Goal: Obtain resource: Obtain resource

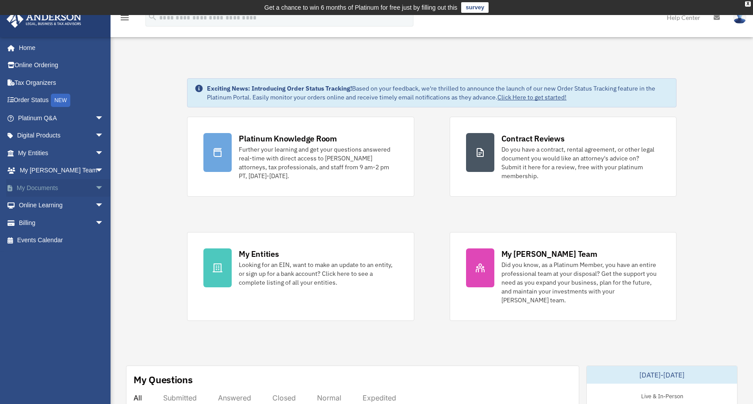
click at [95, 185] on span "arrow_drop_down" at bounding box center [104, 188] width 18 height 18
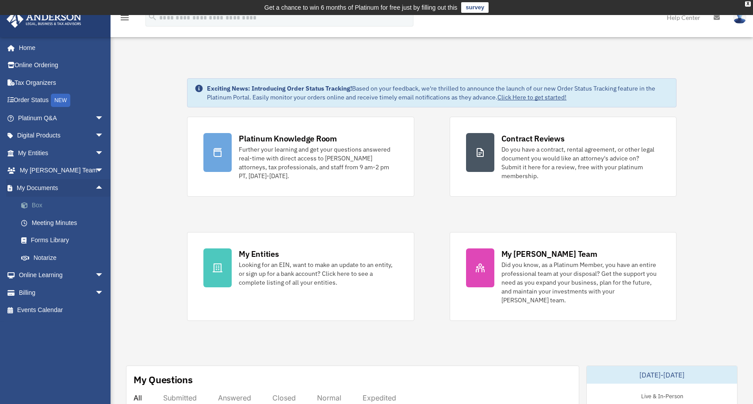
click at [47, 204] on link "Box" at bounding box center [64, 206] width 105 height 18
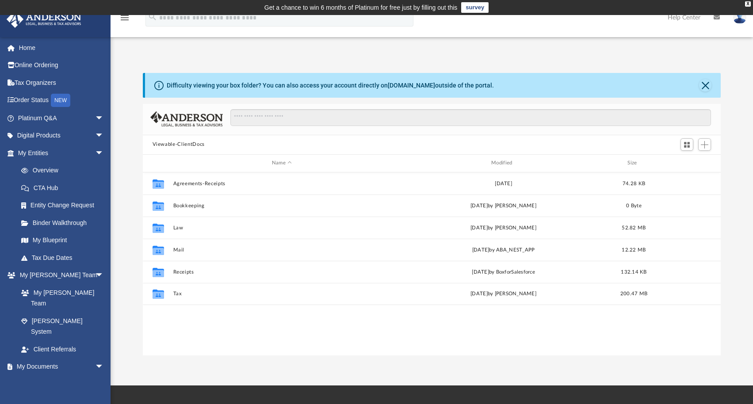
scroll to position [194, 571]
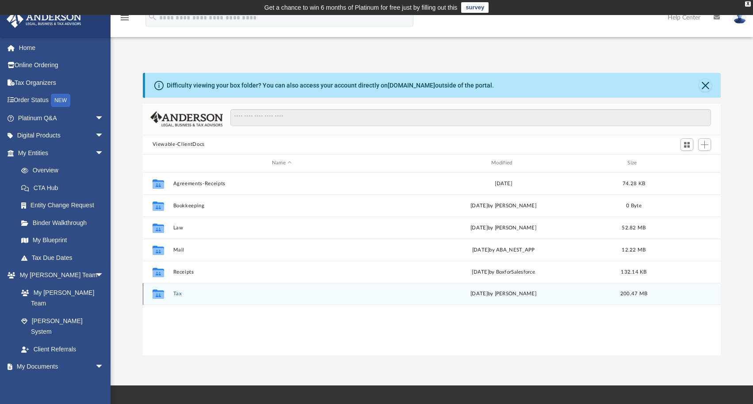
click at [273, 294] on button "Tax" at bounding box center [281, 294] width 217 height 6
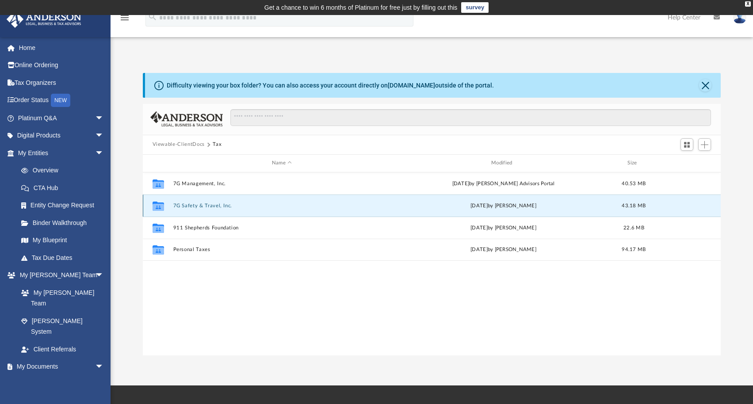
click at [285, 204] on button "7G Safety & Travel, Inc." at bounding box center [281, 206] width 217 height 6
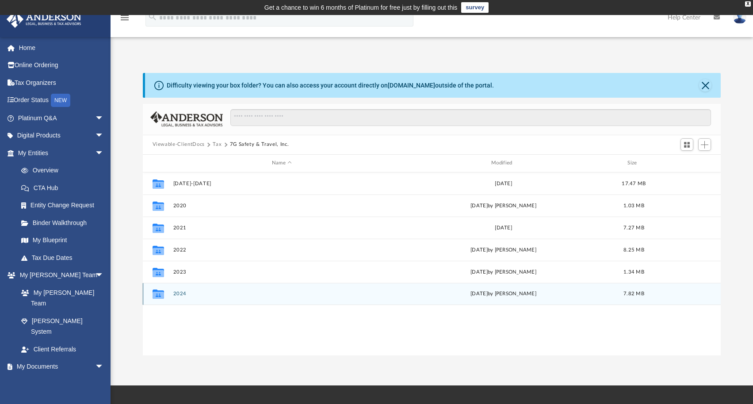
click at [289, 294] on button "2024" at bounding box center [281, 294] width 217 height 6
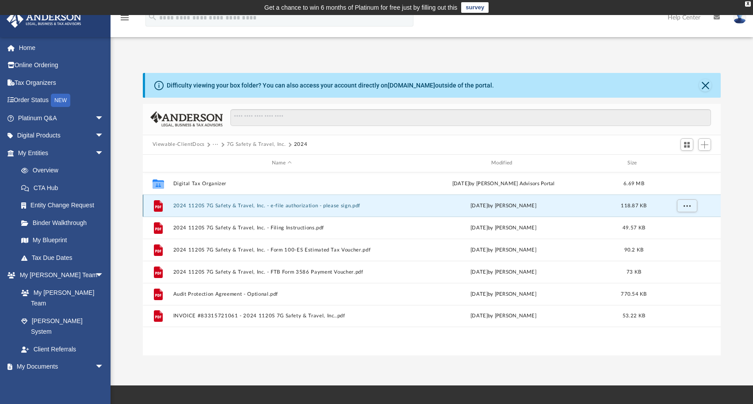
click at [365, 204] on button "2024 1120S 7G Safety & Travel, Inc. - e-file authorization - please sign.pdf" at bounding box center [281, 206] width 217 height 6
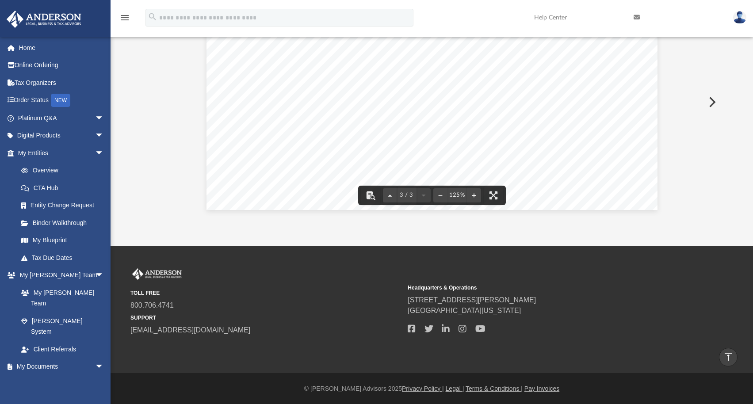
scroll to position [0, 0]
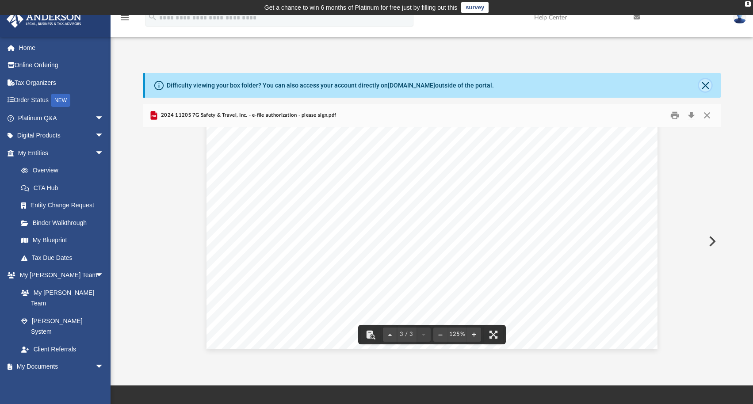
click at [706, 83] on button "Close" at bounding box center [705, 85] width 12 height 12
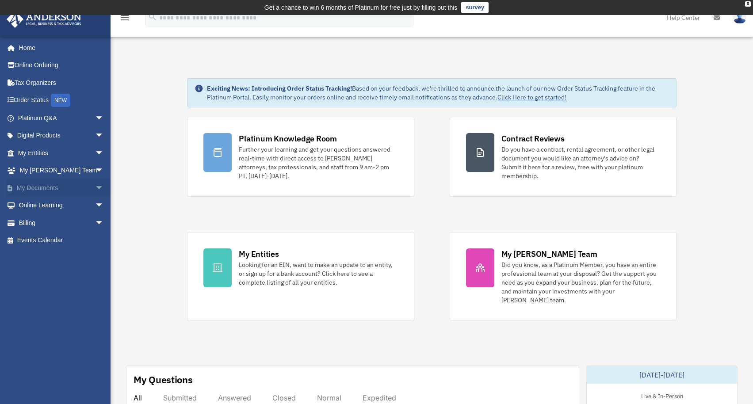
click at [95, 185] on span "arrow_drop_down" at bounding box center [104, 188] width 18 height 18
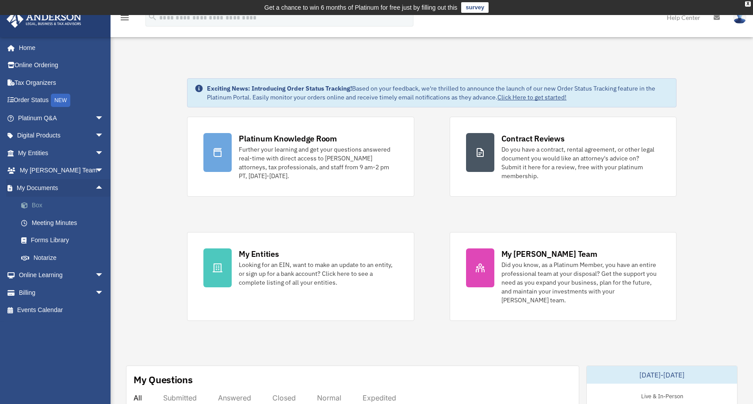
click at [49, 204] on link "Box" at bounding box center [64, 206] width 105 height 18
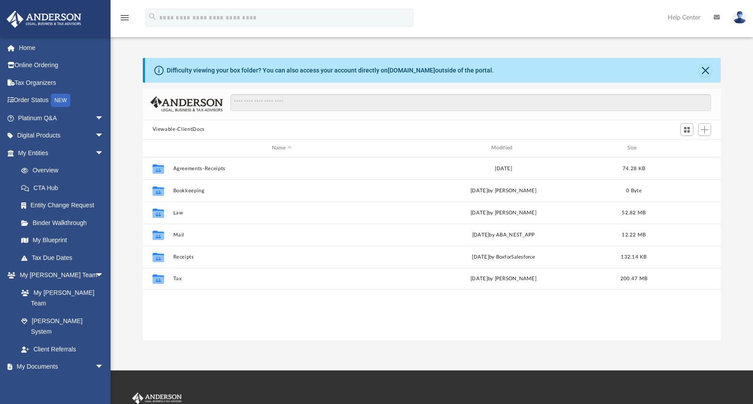
scroll to position [194, 571]
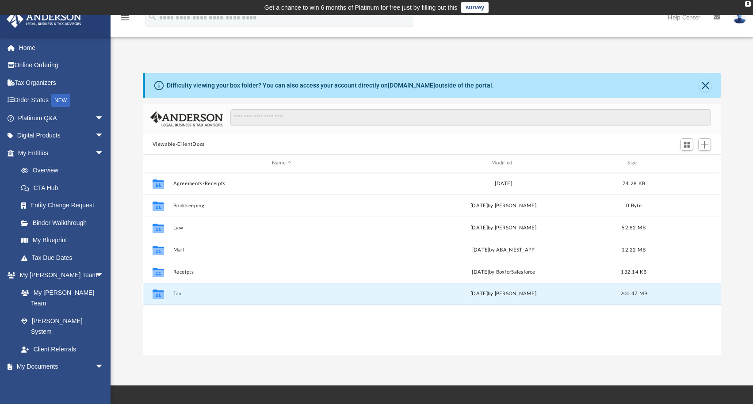
click at [259, 291] on button "Tax" at bounding box center [281, 294] width 217 height 6
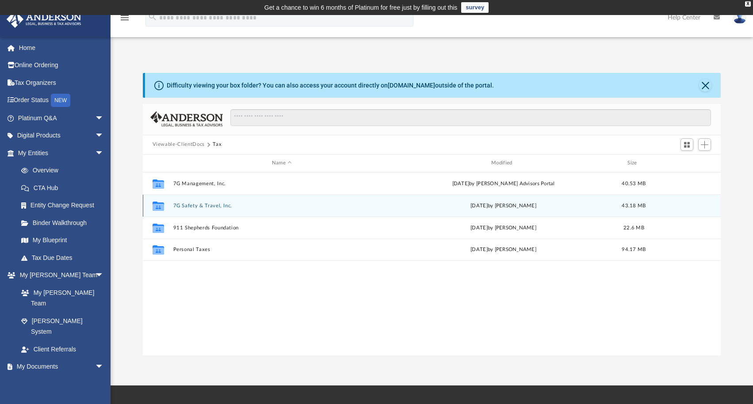
click at [304, 203] on button "7G Safety & Travel, Inc." at bounding box center [281, 206] width 217 height 6
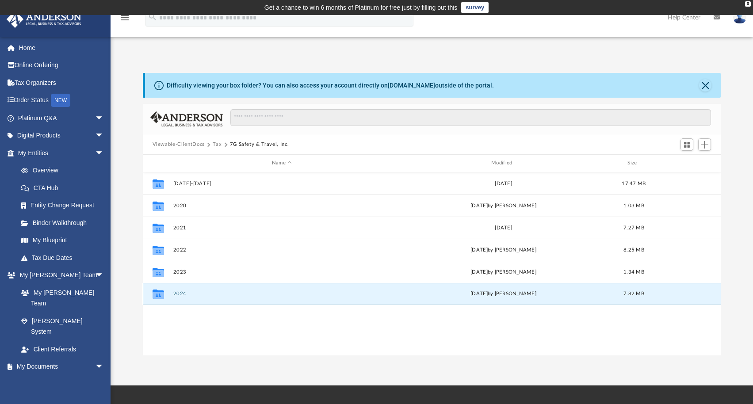
click at [289, 292] on button "2024" at bounding box center [281, 294] width 217 height 6
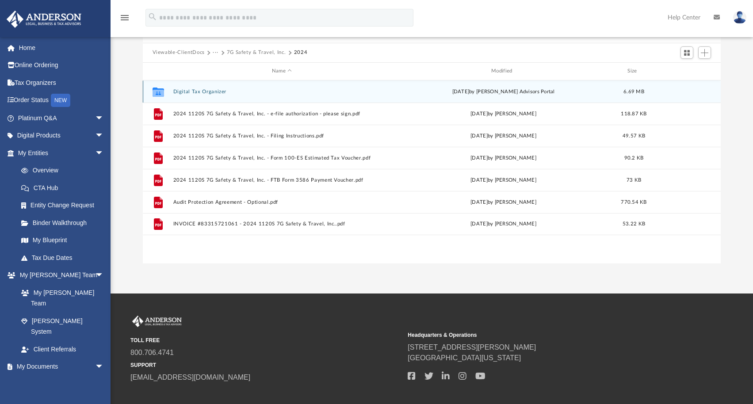
scroll to position [90, 0]
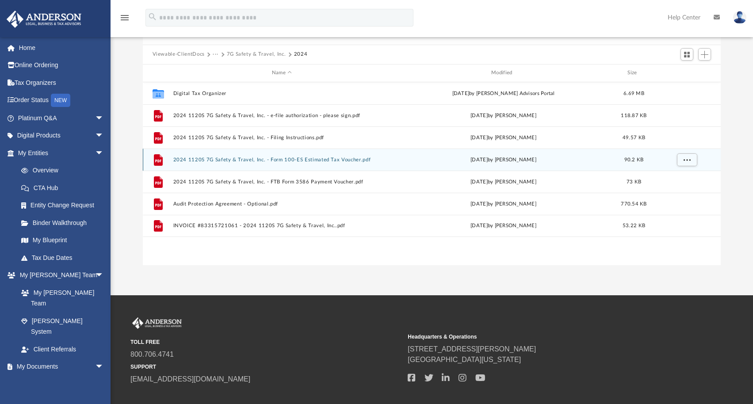
click at [386, 160] on button "2024 1120S 7G Safety & Travel, Inc. - Form 100-ES Estimated Tax Voucher.pdf" at bounding box center [281, 160] width 217 height 6
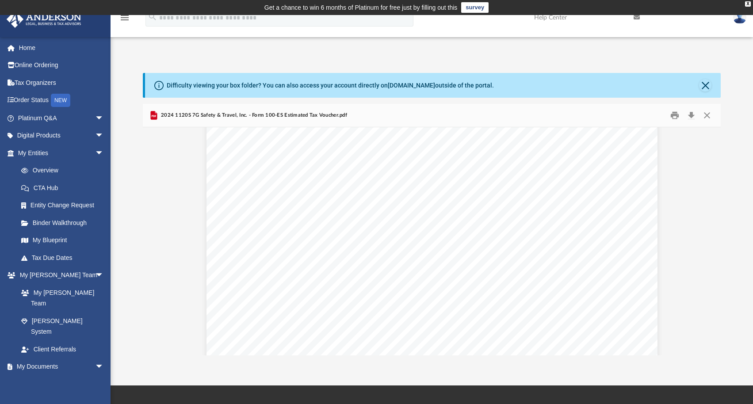
scroll to position [0, 0]
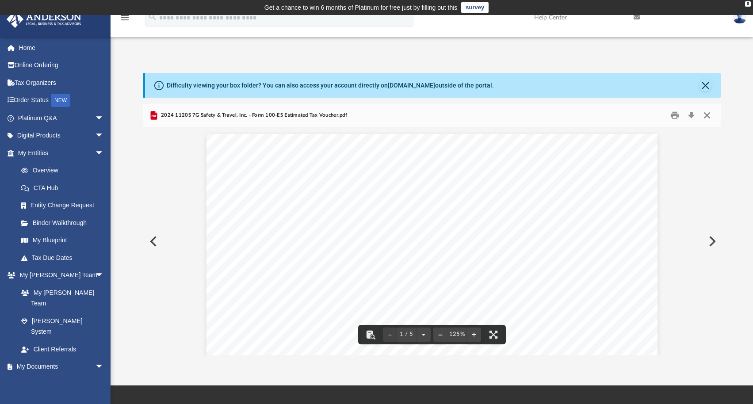
click at [707, 114] on button "Close" at bounding box center [707, 115] width 16 height 14
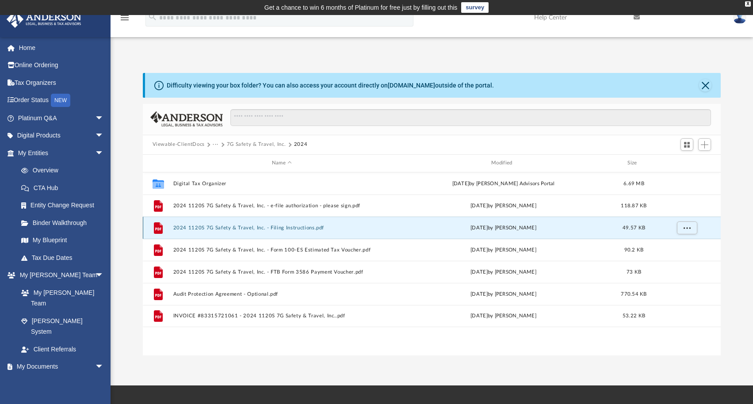
click at [367, 229] on button "2024 1120S 7G Safety & Travel, Inc. - Filing Instructions.pdf" at bounding box center [281, 228] width 217 height 6
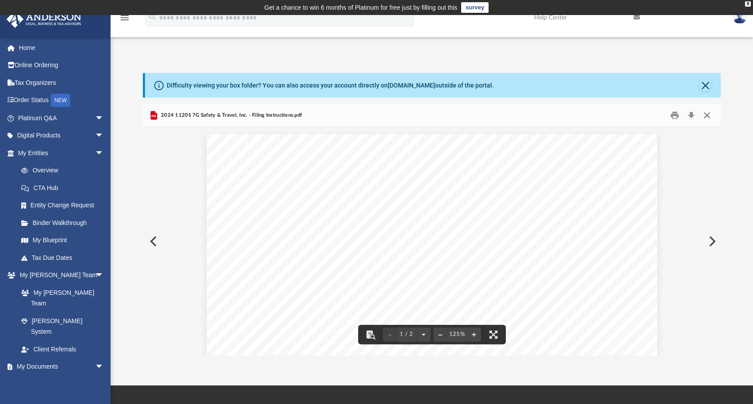
click at [706, 113] on button "Close" at bounding box center [707, 115] width 16 height 14
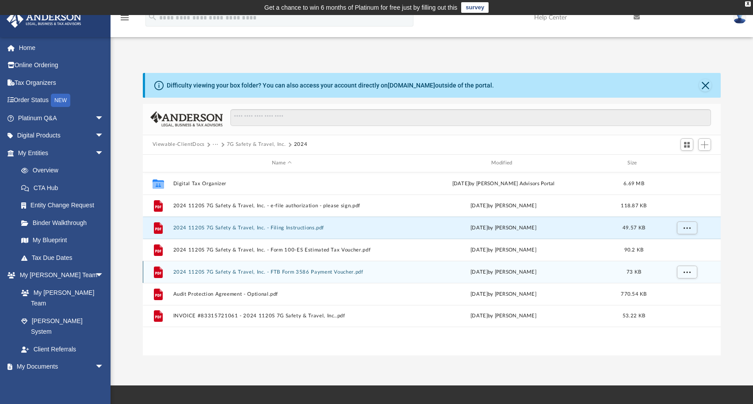
click at [394, 270] on div "File 2024 1120S 7G Safety & Travel, Inc. - FTB Form 3586 Payment Voucher.pdf to…" at bounding box center [432, 272] width 578 height 22
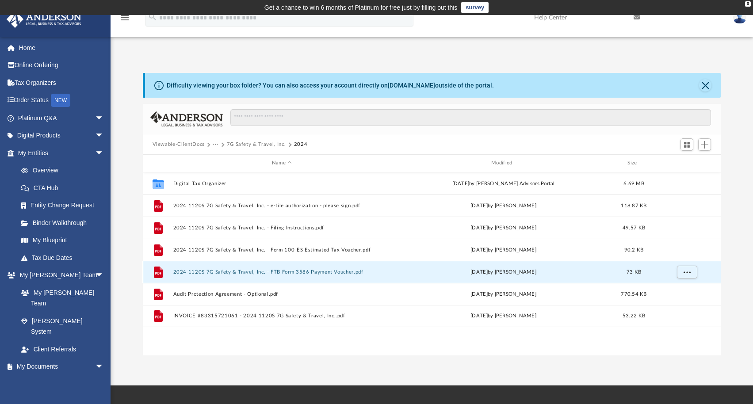
click at [393, 270] on div "File 2024 1120S 7G Safety & Travel, Inc. - FTB Form 3586 Payment Voucher.pdf to…" at bounding box center [432, 272] width 578 height 22
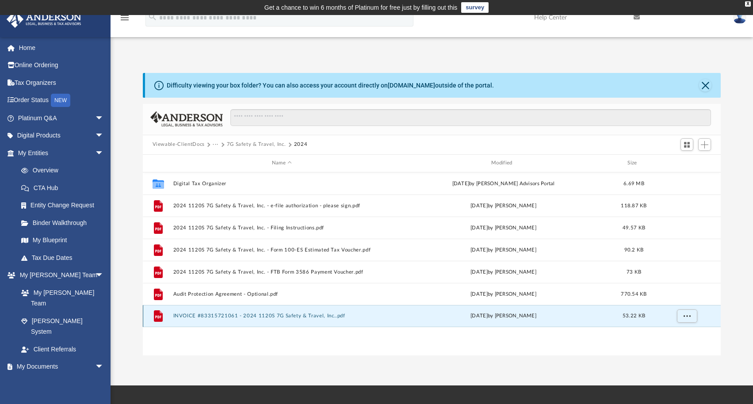
click at [373, 314] on button "INVOICE #83315721061 - 2024 1120S 7G Safety & Travel, Inc..pdf" at bounding box center [281, 316] width 217 height 6
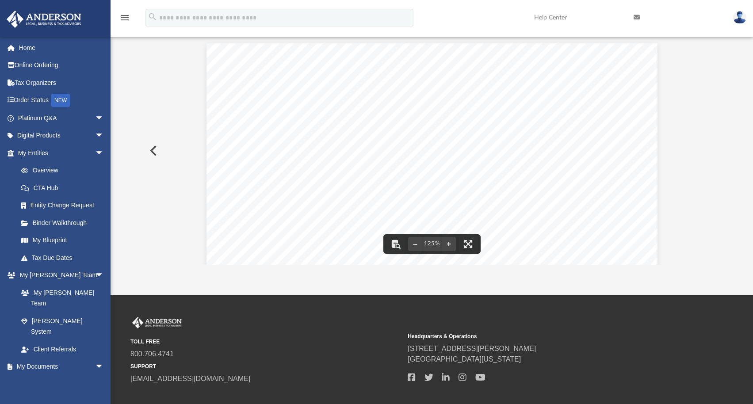
click at [152, 148] on button "Preview" at bounding box center [152, 150] width 19 height 25
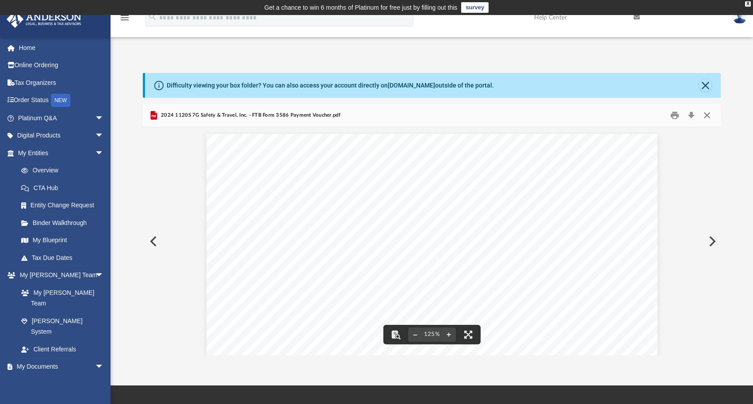
click at [707, 113] on button "Close" at bounding box center [707, 115] width 16 height 14
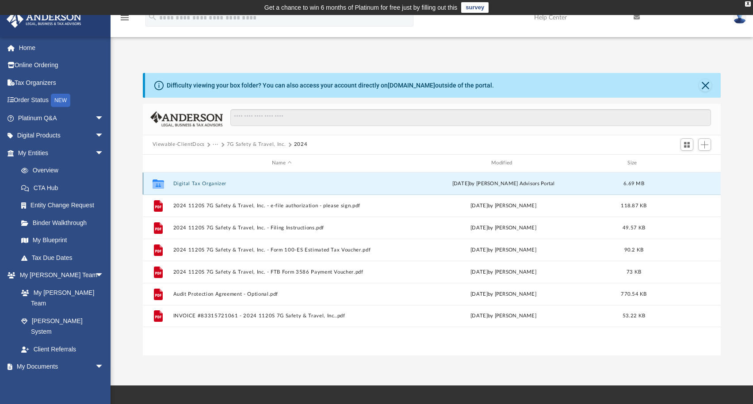
click at [347, 184] on button "Digital Tax Organizer" at bounding box center [281, 184] width 217 height 6
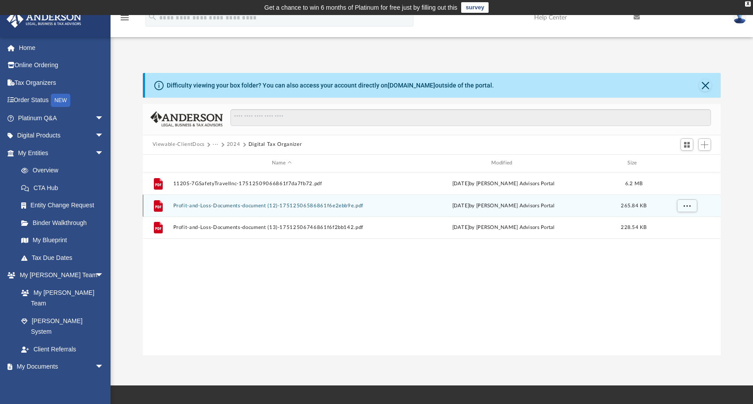
click at [391, 205] on div "File Profit-and-Loss-Documents-document (12)-17512506586861f6e2ebb9e.pdf Sun Ju…" at bounding box center [432, 205] width 578 height 22
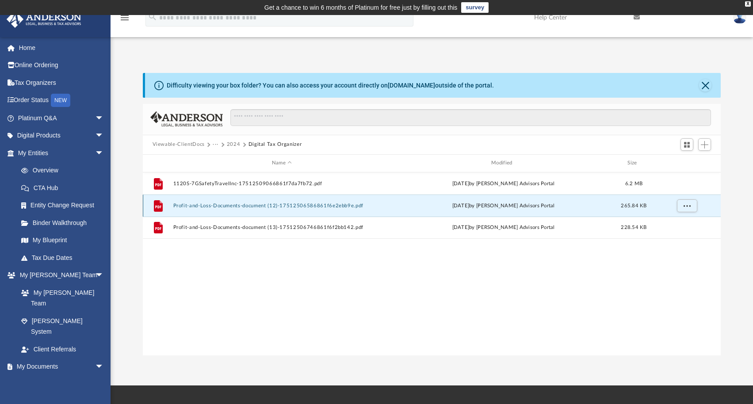
click at [391, 205] on div "File Profit-and-Loss-Documents-document (12)-17512506586861f6e2ebb9e.pdf Sun Ju…" at bounding box center [432, 205] width 578 height 22
click at [198, 204] on button "Profit-and-Loss-Documents-document (12)-17512506586861f6e2ebb9e.pdf" at bounding box center [281, 206] width 217 height 6
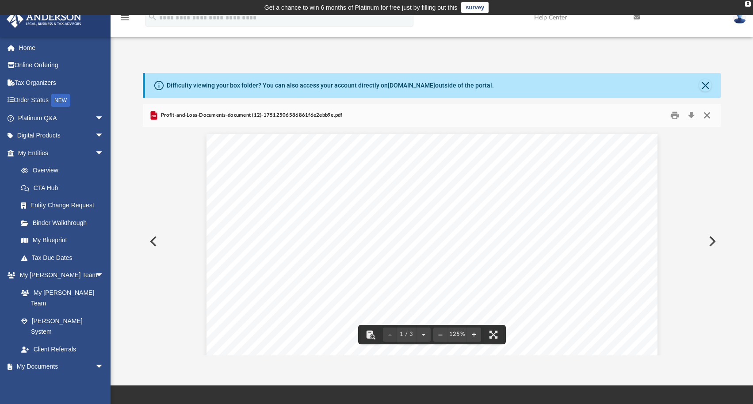
click at [707, 114] on button "Close" at bounding box center [707, 115] width 16 height 14
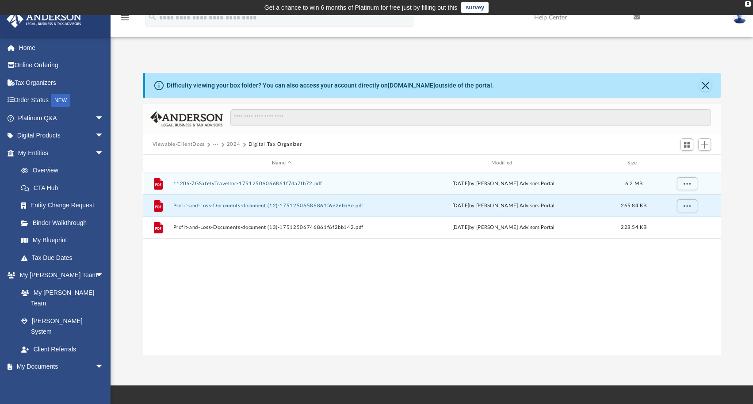
click at [352, 182] on button "1120S-7GSafetyTravelInc-17512509066861f7da7fb72.pdf" at bounding box center [281, 184] width 217 height 6
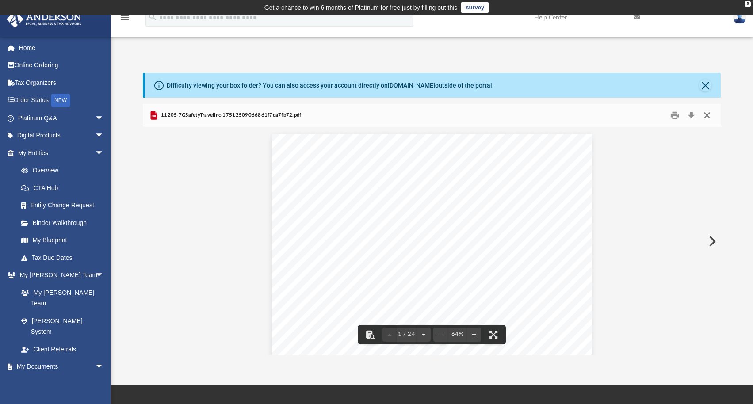
click at [706, 114] on button "Close" at bounding box center [707, 115] width 16 height 14
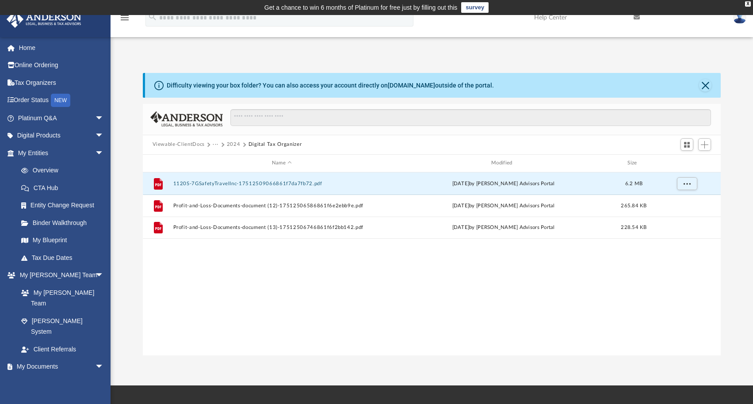
click at [232, 144] on button "2024" at bounding box center [234, 145] width 14 height 8
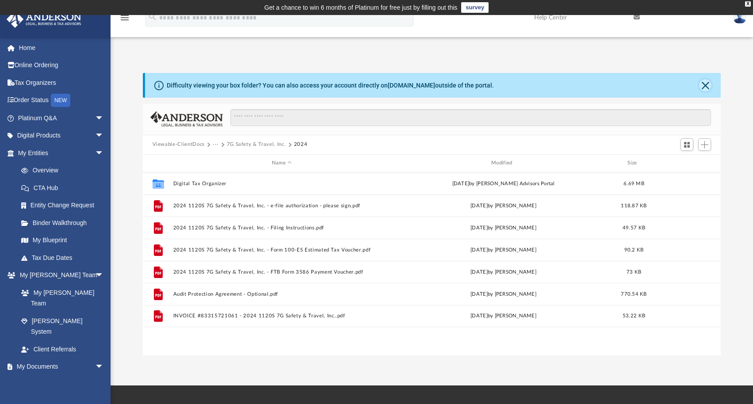
click at [704, 83] on button "Close" at bounding box center [705, 85] width 12 height 12
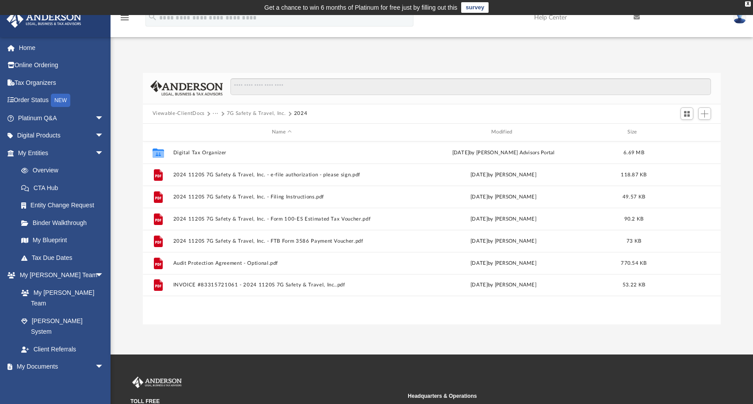
click at [740, 19] on img at bounding box center [739, 17] width 13 height 13
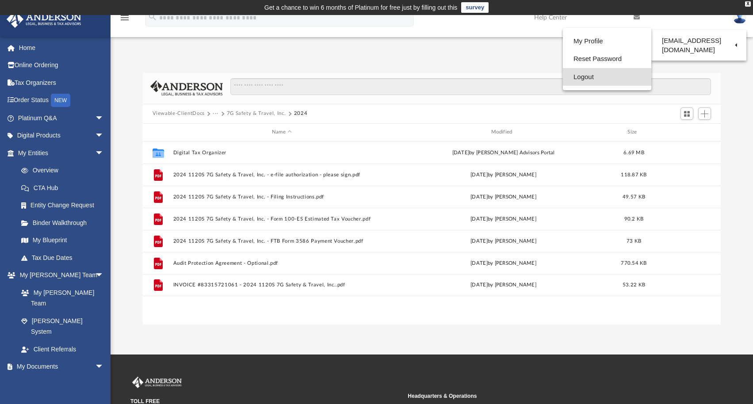
click at [581, 76] on link "Logout" at bounding box center [607, 77] width 88 height 18
